Goal: Check status: Check status

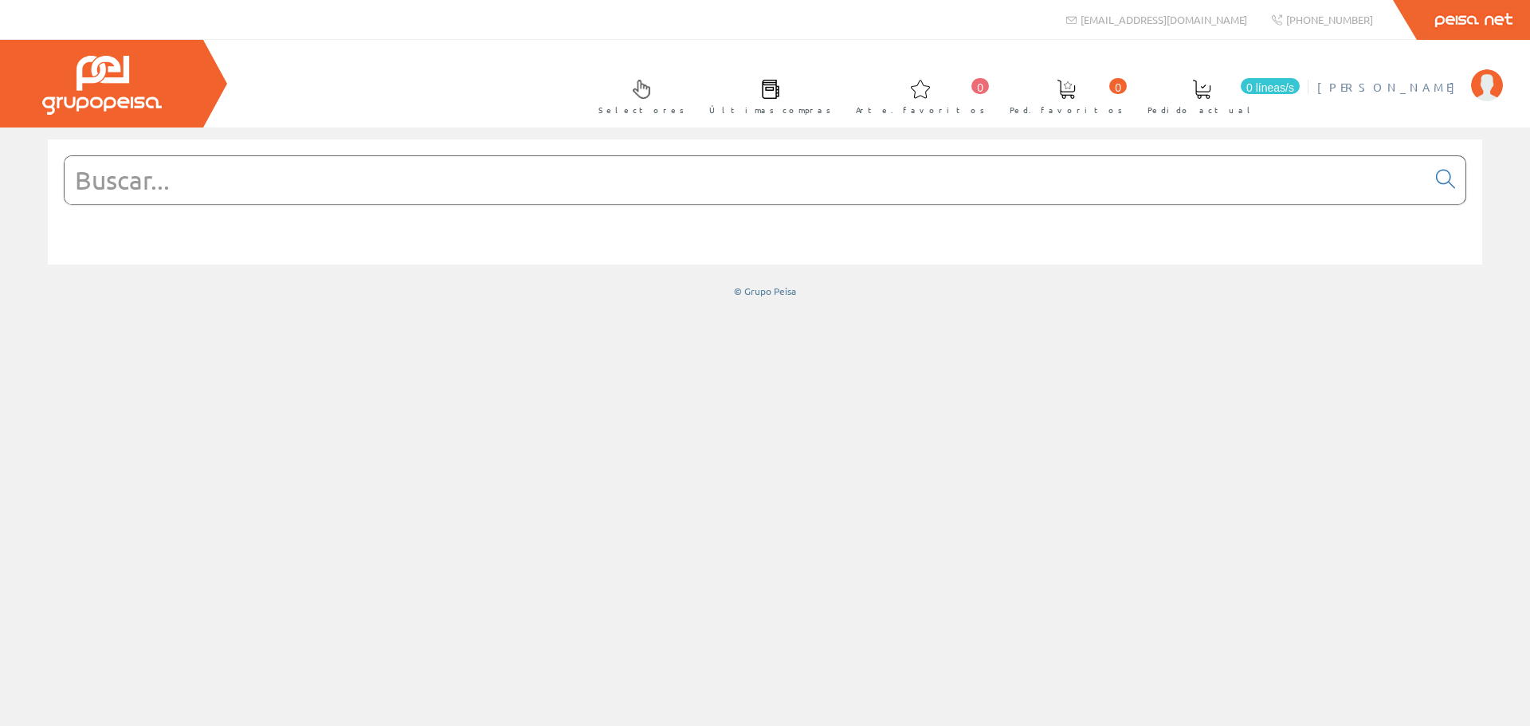
click at [1437, 91] on font "[PERSON_NAME]" at bounding box center [1391, 87] width 146 height 14
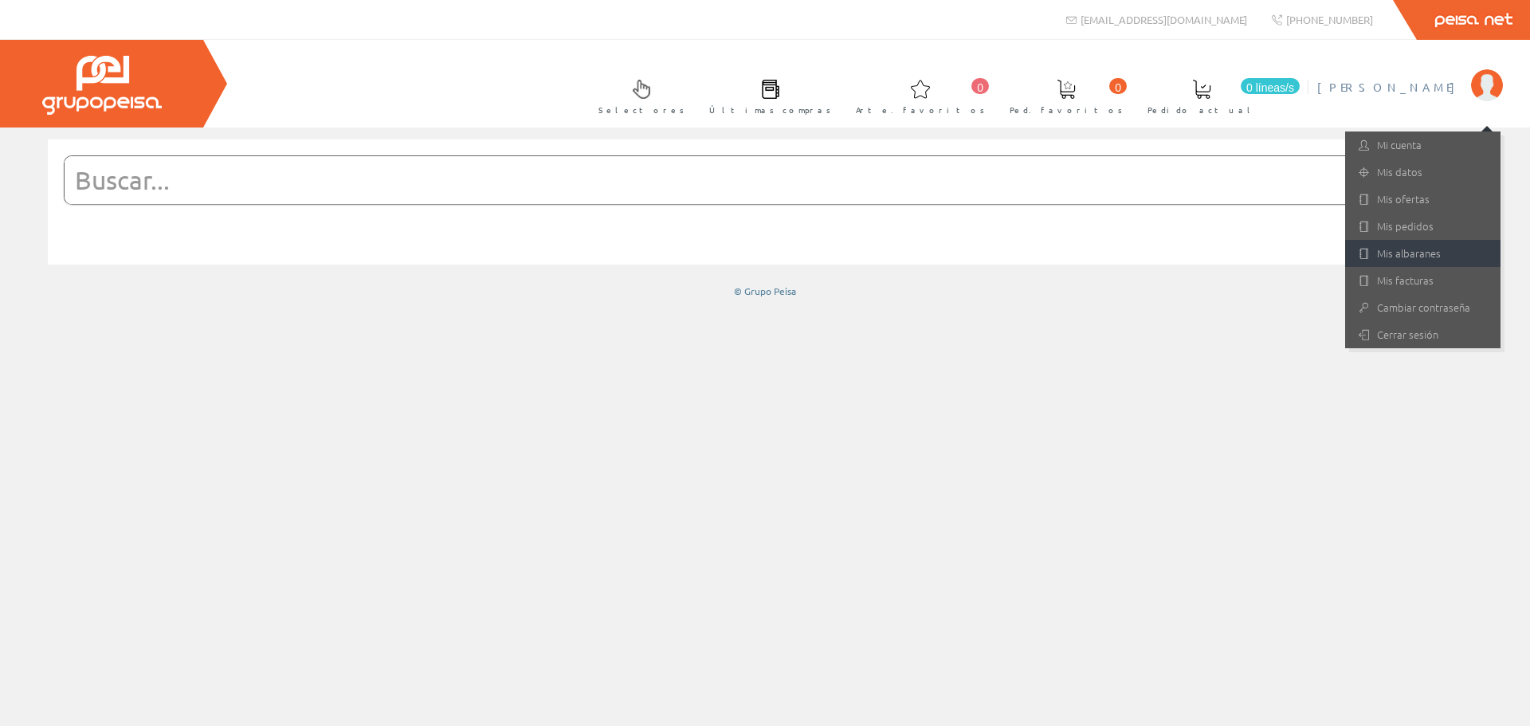
click at [1402, 248] on font "Mis albaranes" at bounding box center [1409, 252] width 64 height 15
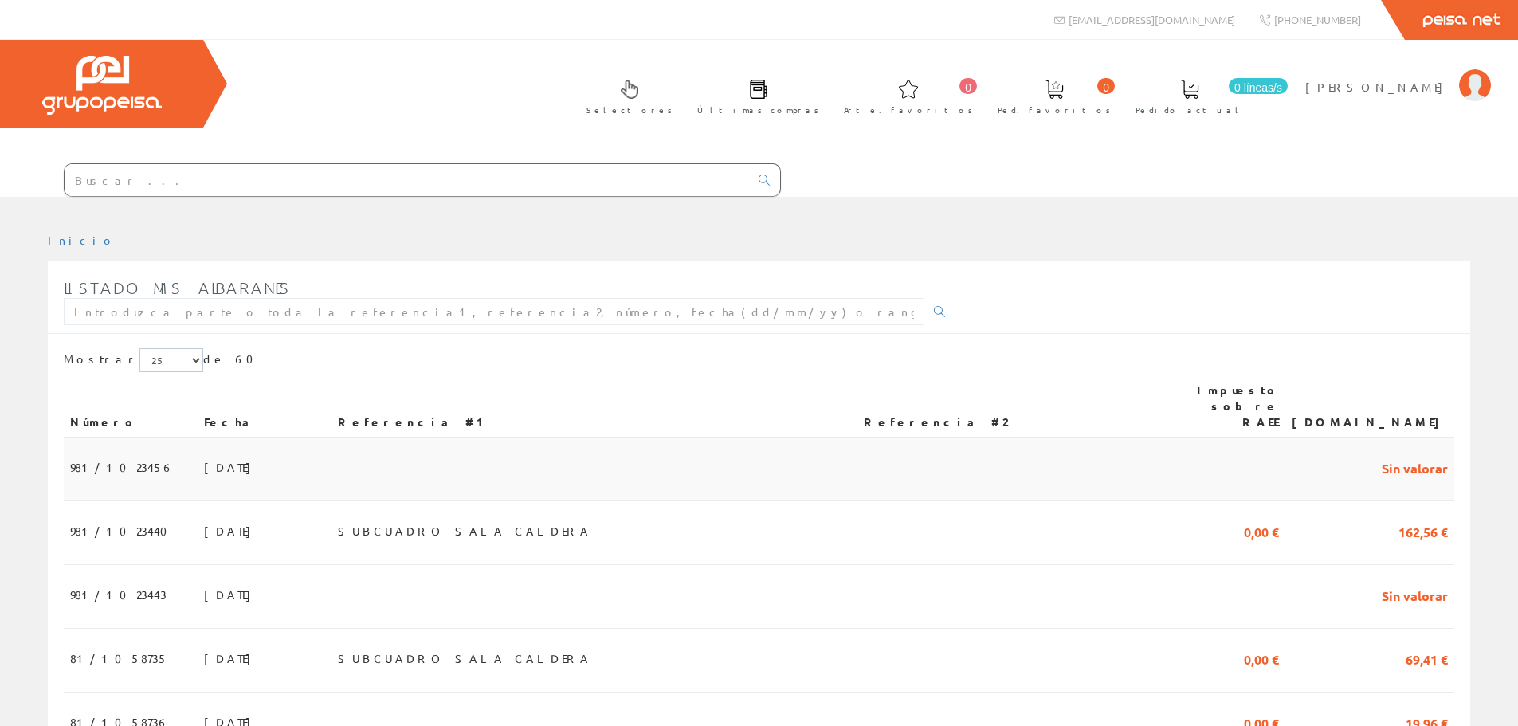
click at [204, 460] on font "02/10/2025" at bounding box center [231, 467] width 55 height 14
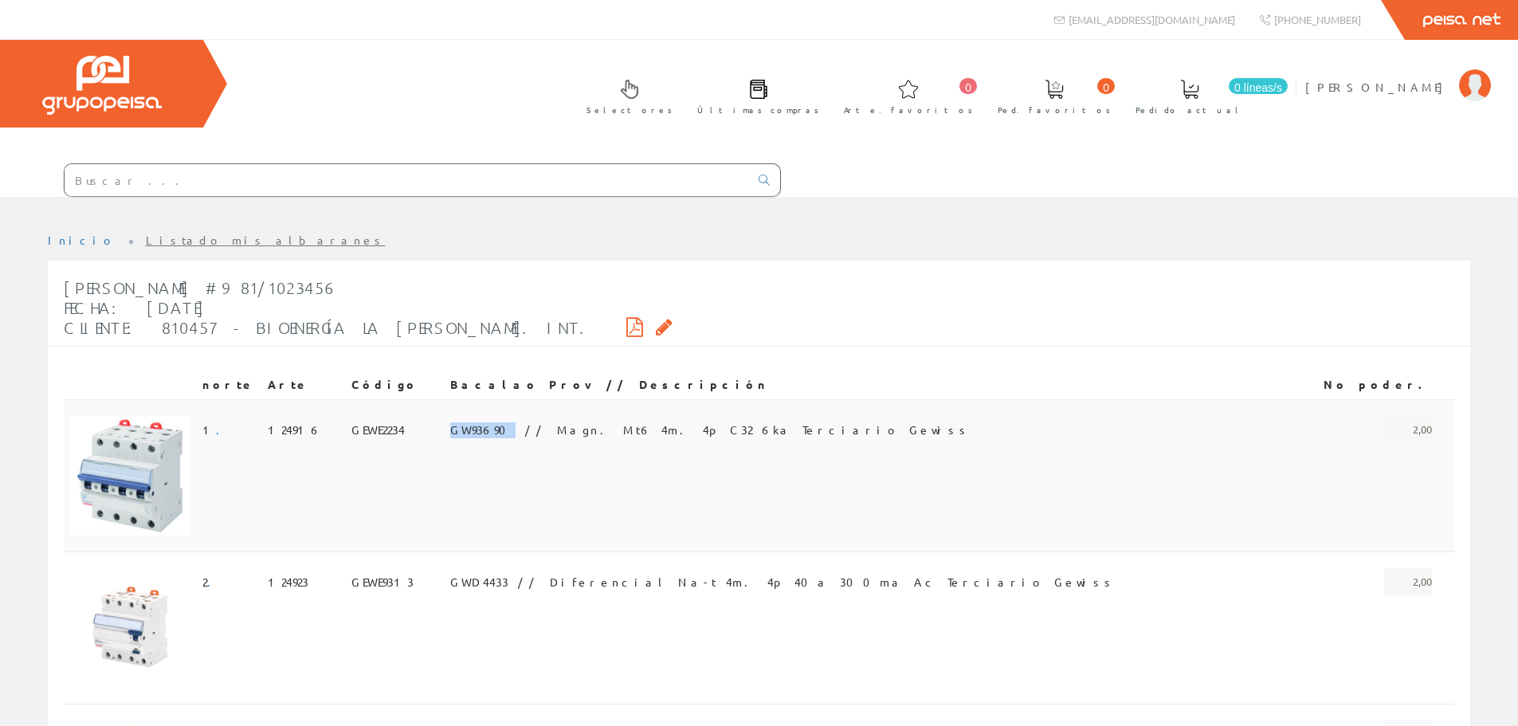
drag, startPoint x: 508, startPoint y: 426, endPoint x: 557, endPoint y: 428, distance: 49.4
click at [557, 428] on td "GW93690 // Magn. Mt6 4m. 4p C32 6ka Terciario Gewiss" at bounding box center [866, 475] width 844 height 152
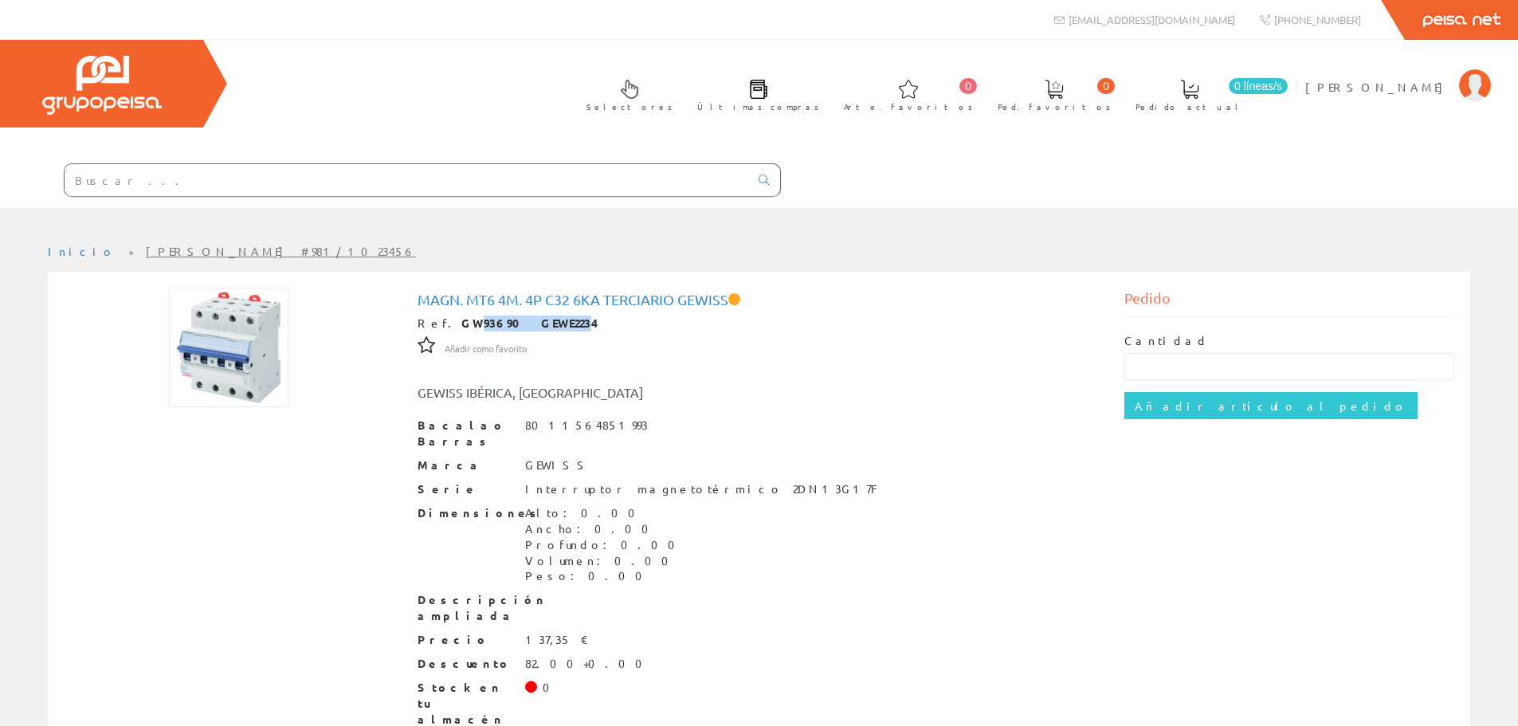
drag, startPoint x: 545, startPoint y: 320, endPoint x: 455, endPoint y: 320, distance: 90.1
click at [461, 318] on font "GW93690 GEWE2234" at bounding box center [529, 323] width 137 height 14
drag, startPoint x: 551, startPoint y: 320, endPoint x: 442, endPoint y: 322, distance: 108.4
click at [442, 322] on div "Ref. GW93690 GEWE2234" at bounding box center [760, 324] width 684 height 16
copy font "GW93690 GEWE2234"
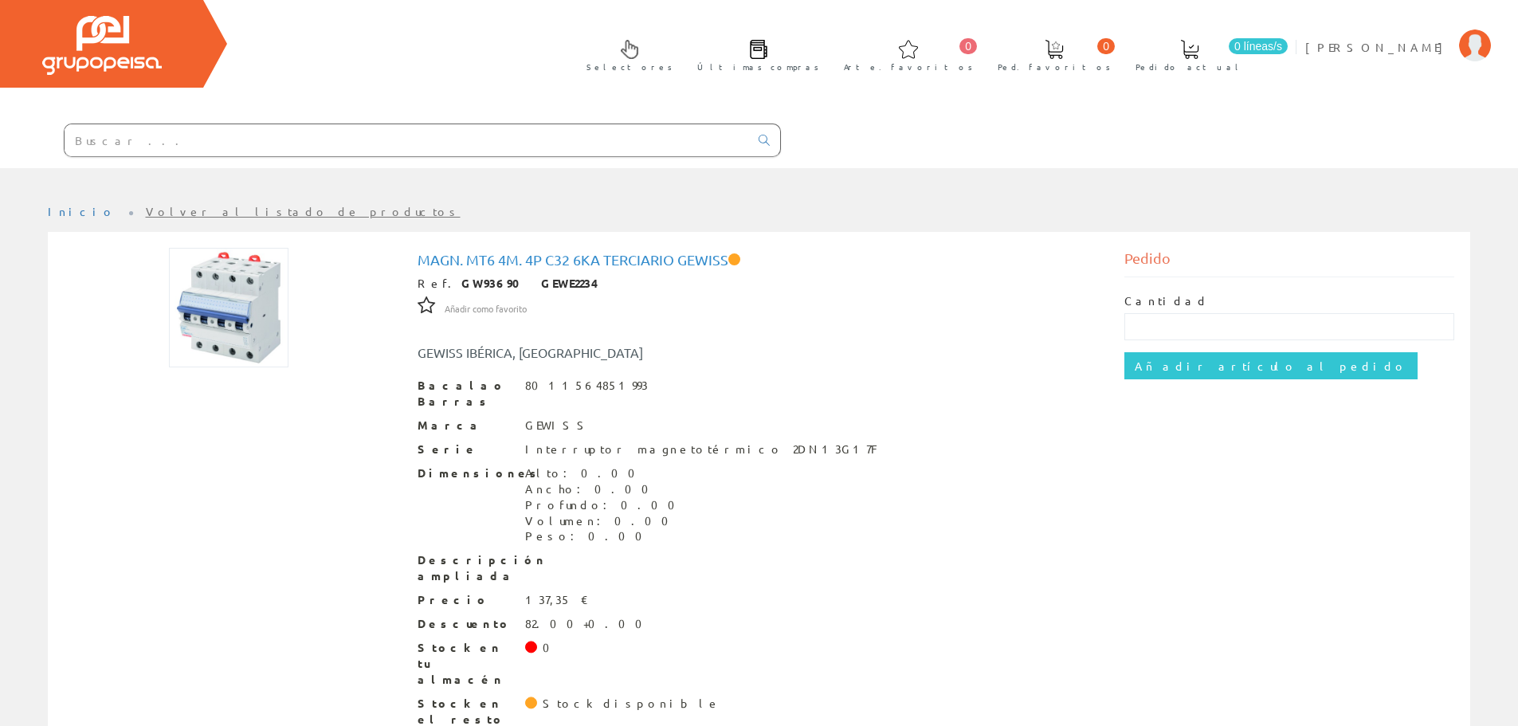
scroll to position [62, 0]
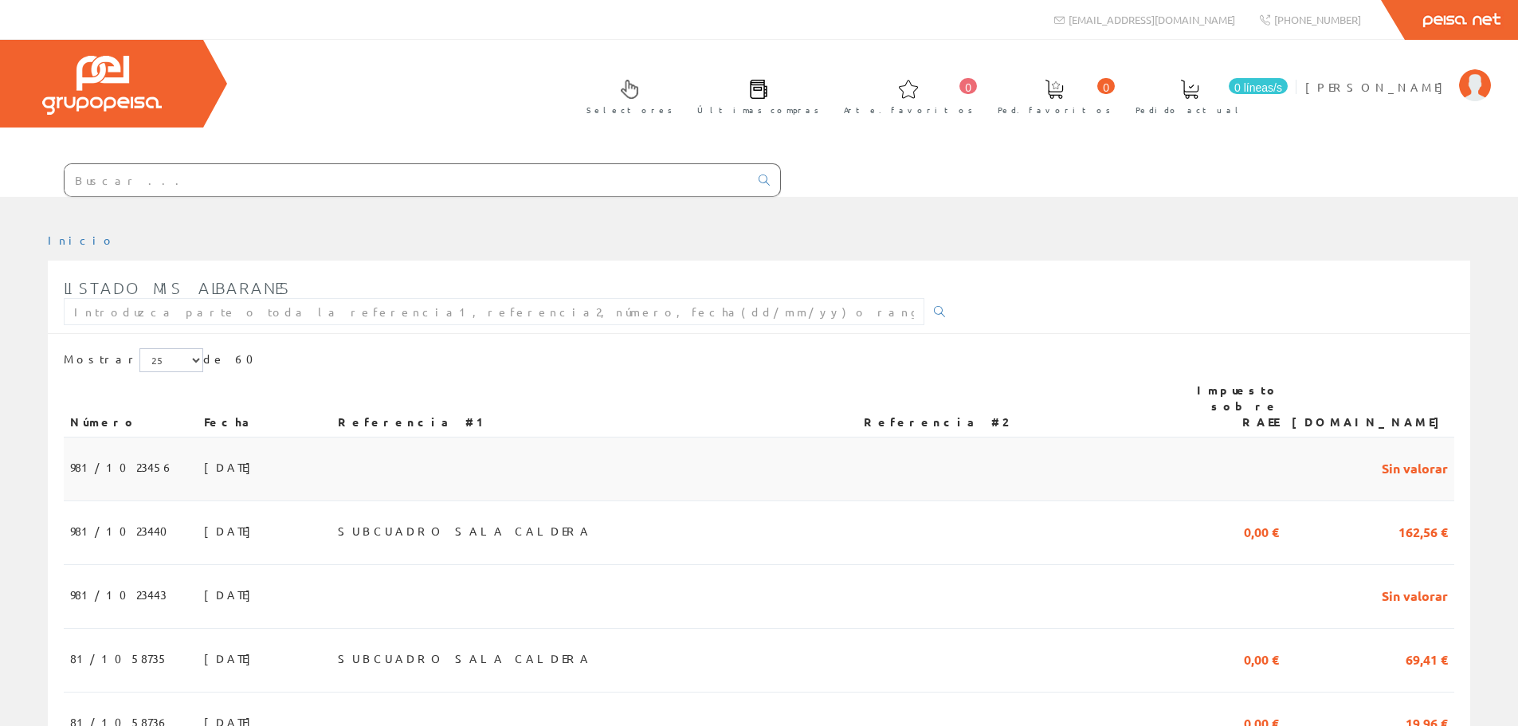
click at [204, 459] on span "[DATE]" at bounding box center [231, 467] width 55 height 27
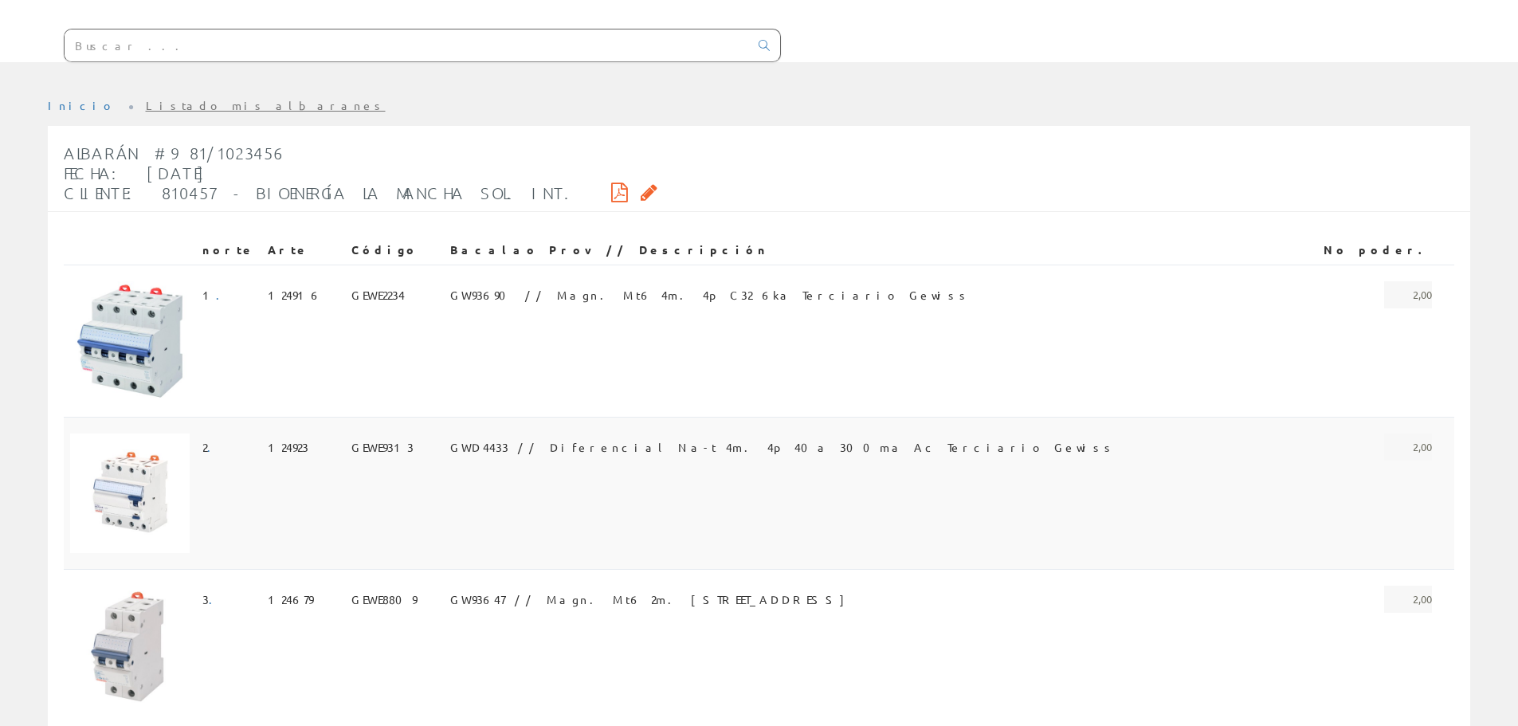
scroll to position [159, 0]
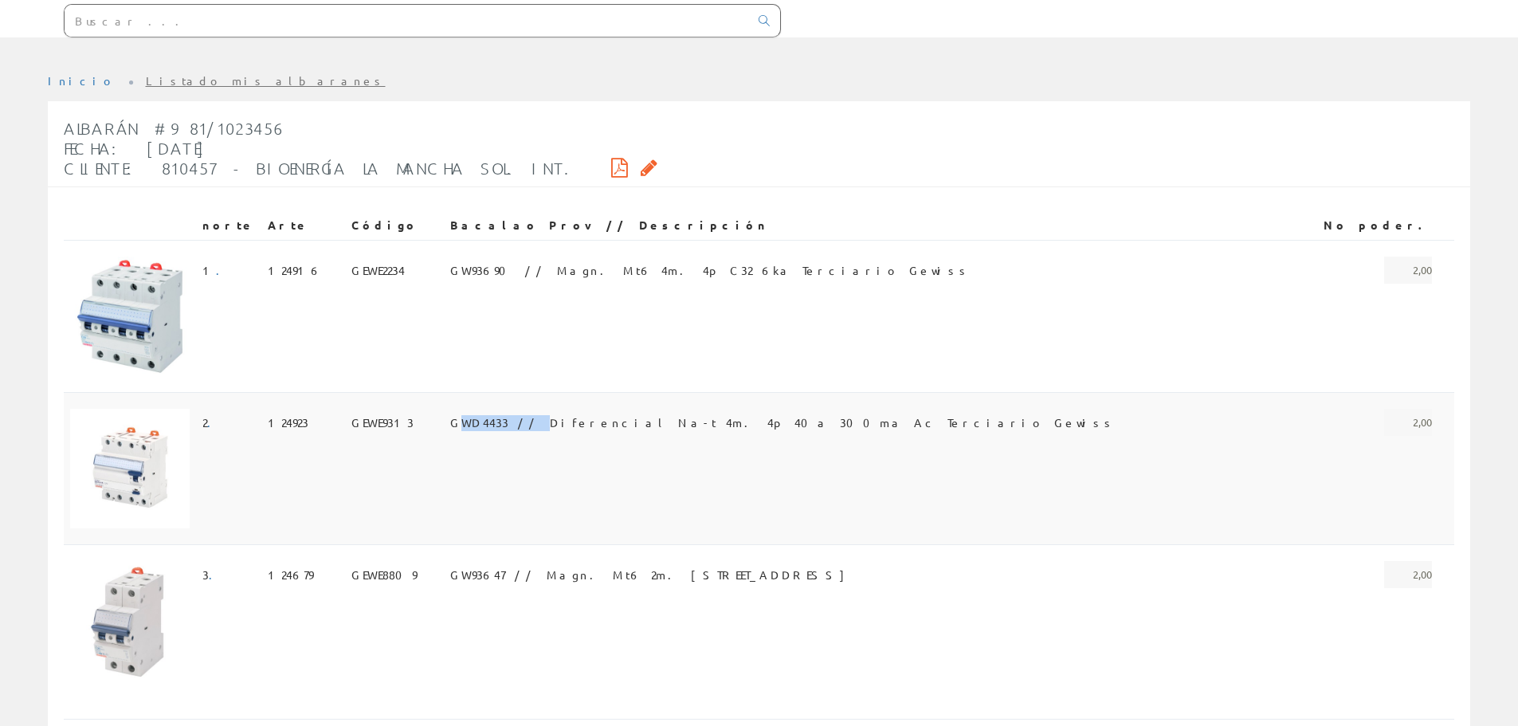
drag, startPoint x: 514, startPoint y: 421, endPoint x: 528, endPoint y: 420, distance: 14.4
click at [573, 419] on font "GWD4433 // Diferencial Na-t 4m. 4p 40a 300ma Ac Terciario Gewiss" at bounding box center [783, 422] width 666 height 14
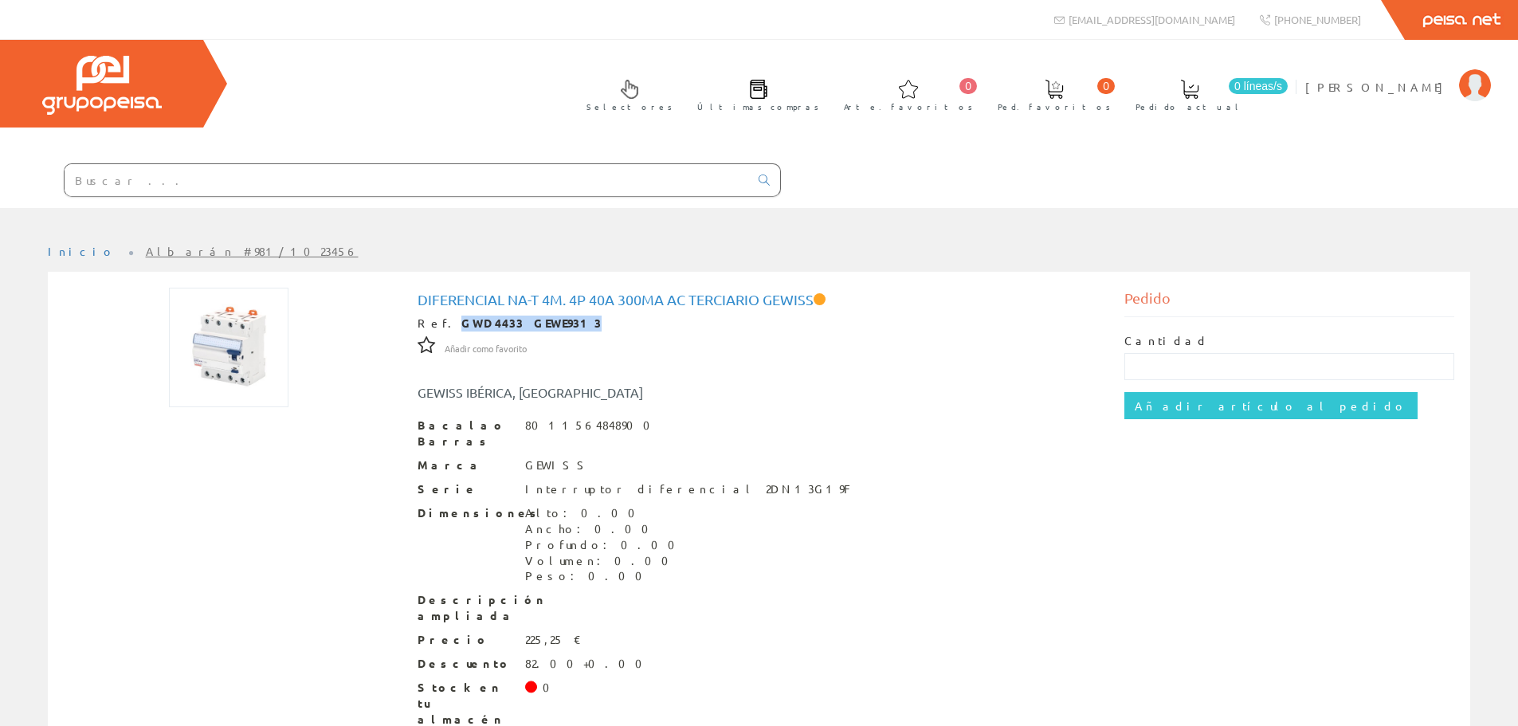
drag, startPoint x: 442, startPoint y: 317, endPoint x: 550, endPoint y: 319, distance: 108.4
click at [550, 319] on font "GWD4433 GEWE9313" at bounding box center [531, 323] width 140 height 14
copy font "GWD4433 GEWE9313"
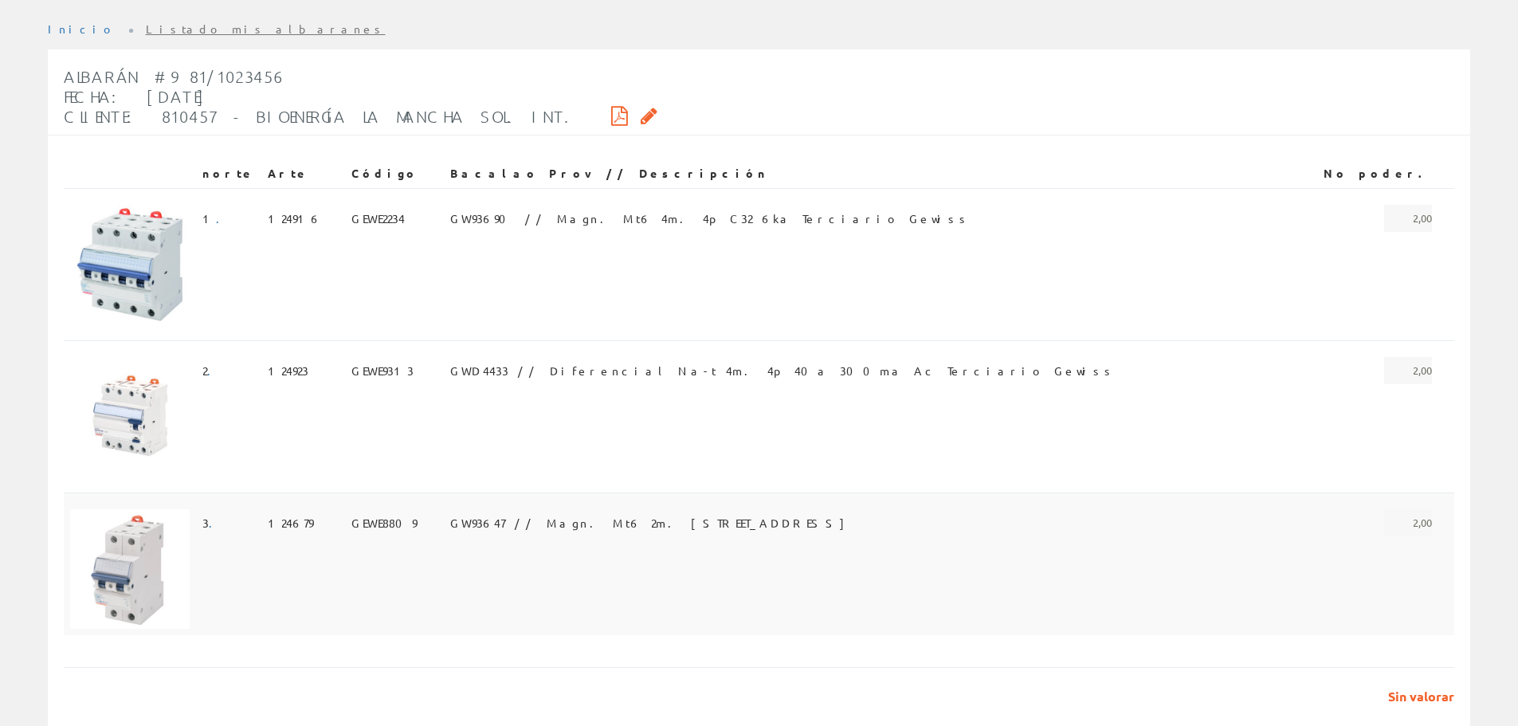
scroll to position [239, 0]
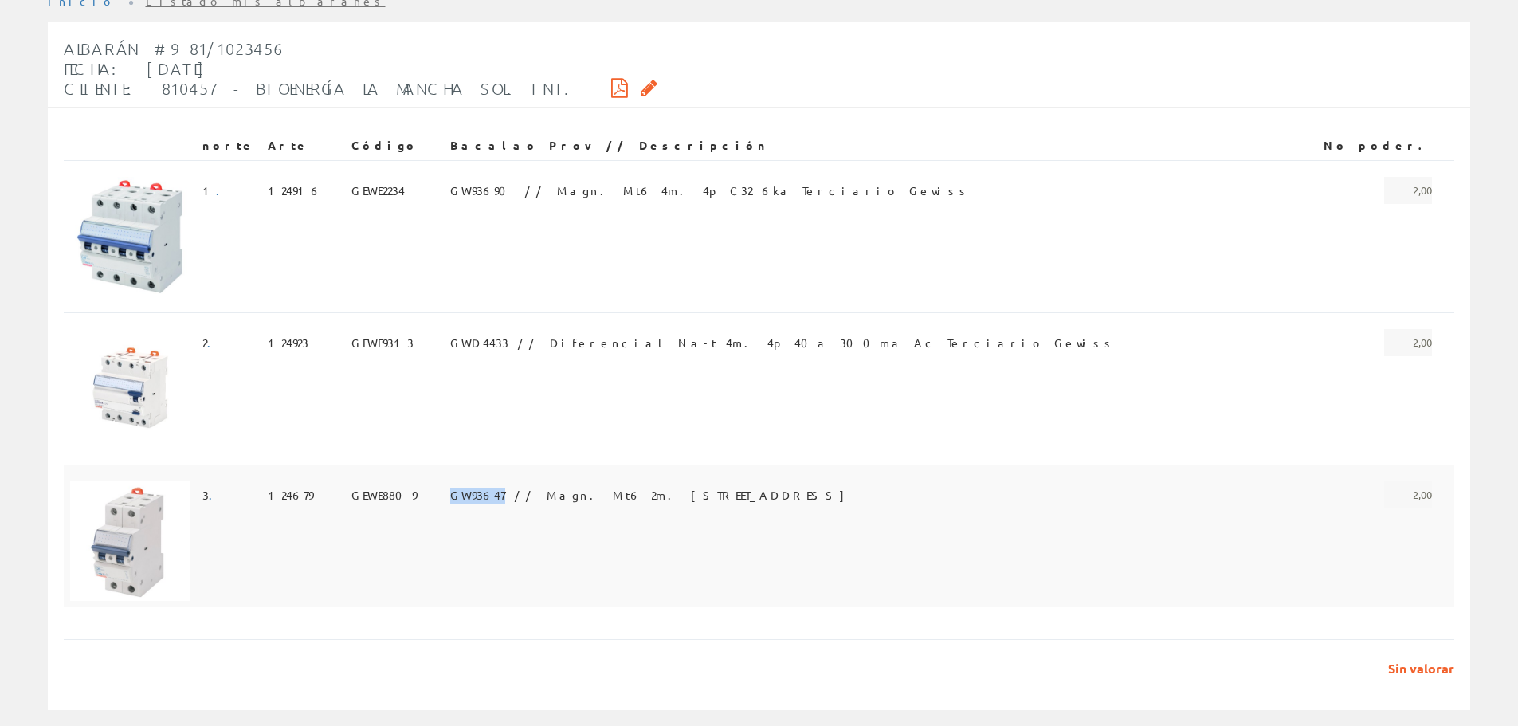
drag, startPoint x: 508, startPoint y: 492, endPoint x: 556, endPoint y: 494, distance: 48.7
click at [556, 494] on td "GW93647 // Magn. Mt6 2m. 2p C16 6ka Terciario Gewiss" at bounding box center [866, 536] width 844 height 143
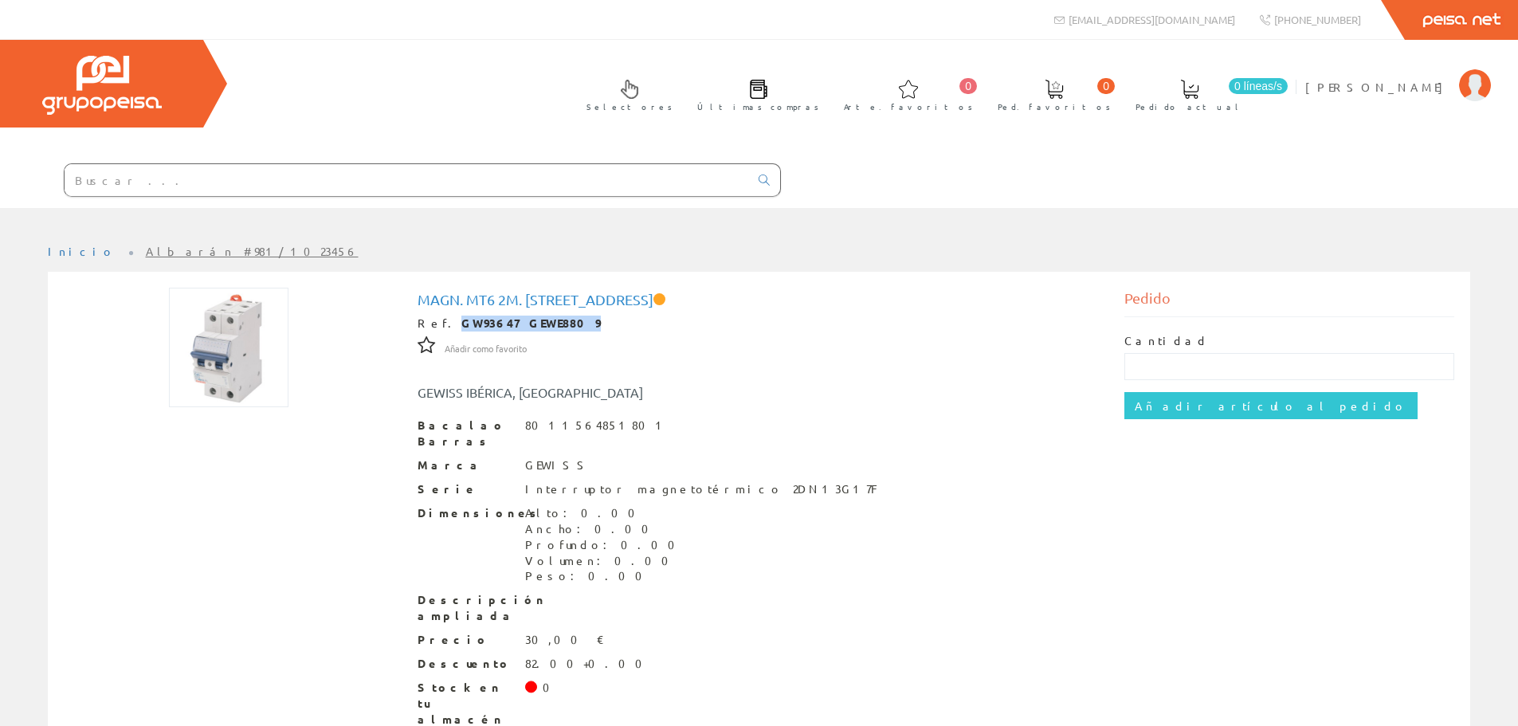
drag, startPoint x: 441, startPoint y: 321, endPoint x: 554, endPoint y: 324, distance: 113.2
click at [554, 324] on div "Ref. GW93647 GEWE8809" at bounding box center [760, 324] width 684 height 16
copy font "GW93647 GEWE8809"
